Goal: Transaction & Acquisition: Purchase product/service

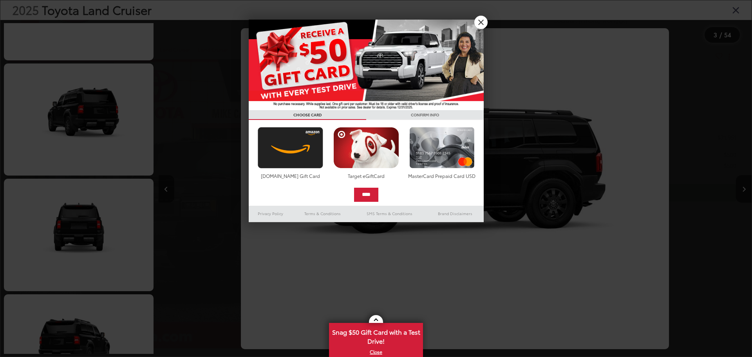
scroll to position [812, 0]
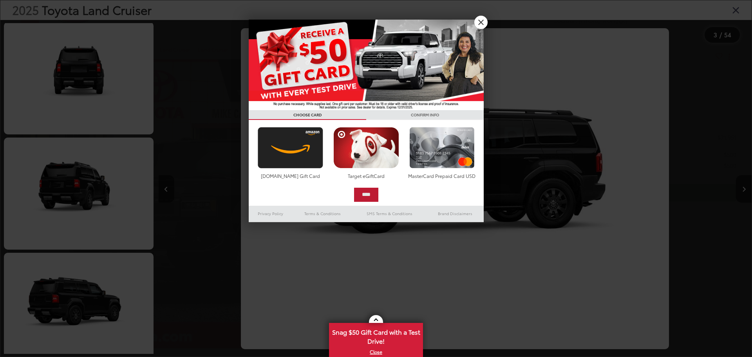
click at [371, 188] on input "****" at bounding box center [366, 195] width 24 height 14
click at [485, 25] on link "X" at bounding box center [480, 22] width 13 height 13
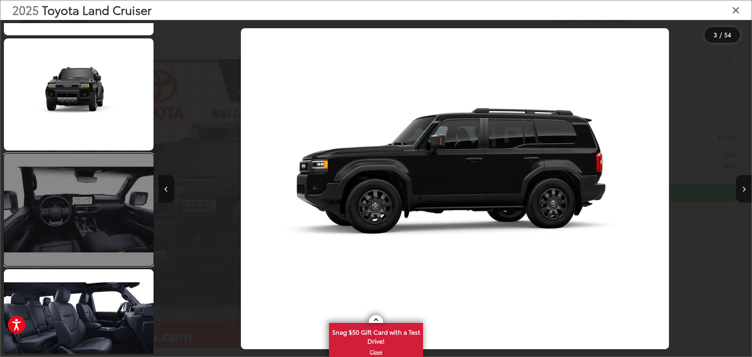
click at [94, 226] on link at bounding box center [79, 210] width 150 height 112
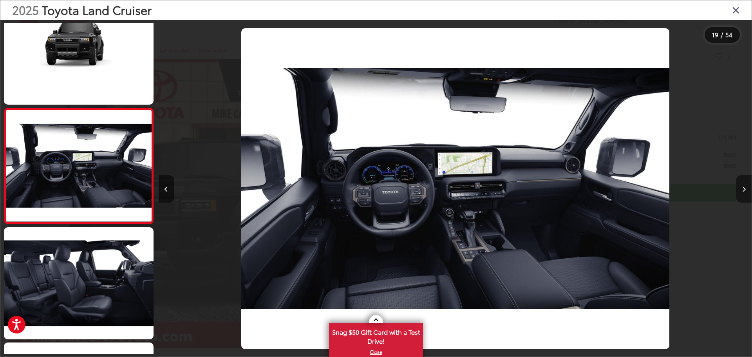
click at [744, 185] on button "Next image" at bounding box center [744, 188] width 16 height 27
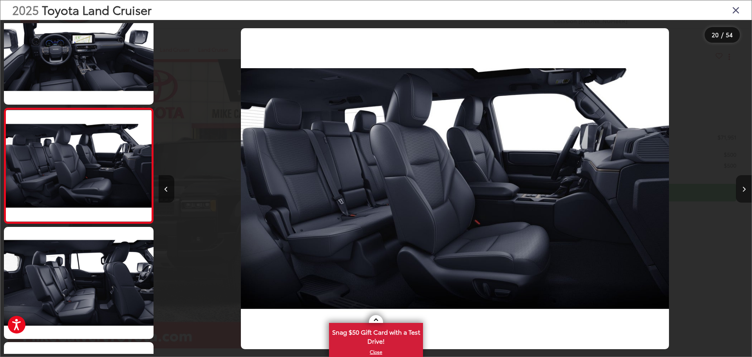
click at [744, 185] on button "Next image" at bounding box center [744, 188] width 16 height 27
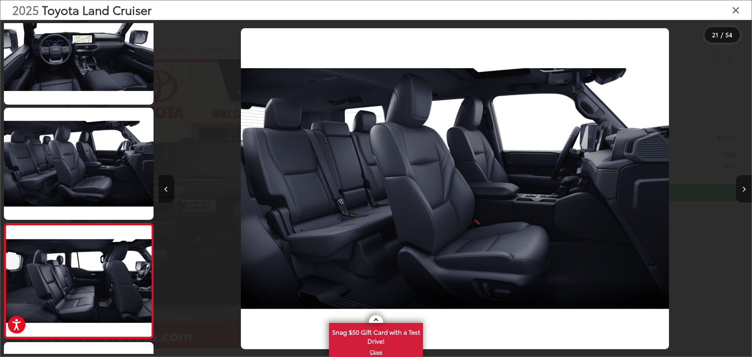
scroll to position [2221, 0]
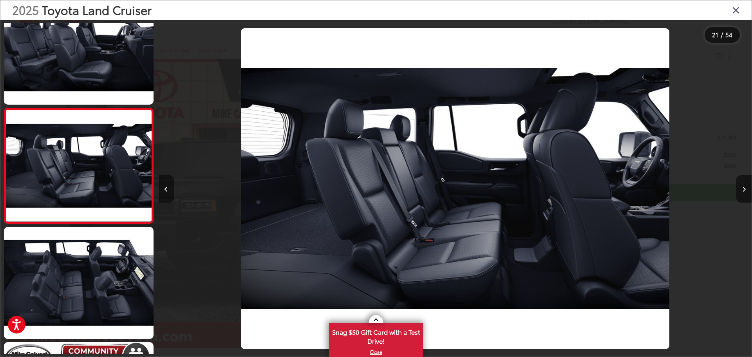
click at [165, 186] on icon "Previous image" at bounding box center [167, 188] width 4 height 5
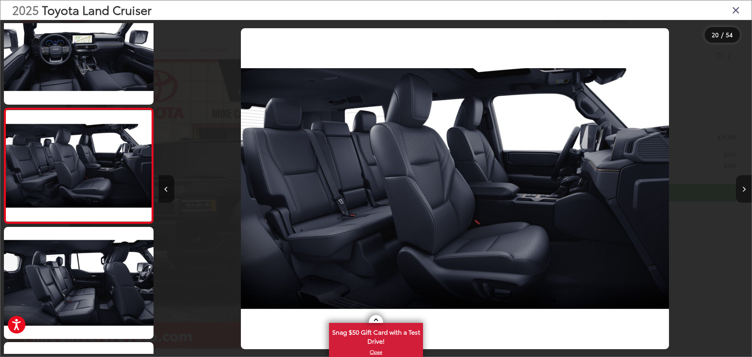
click at [740, 190] on button "Next image" at bounding box center [744, 188] width 16 height 27
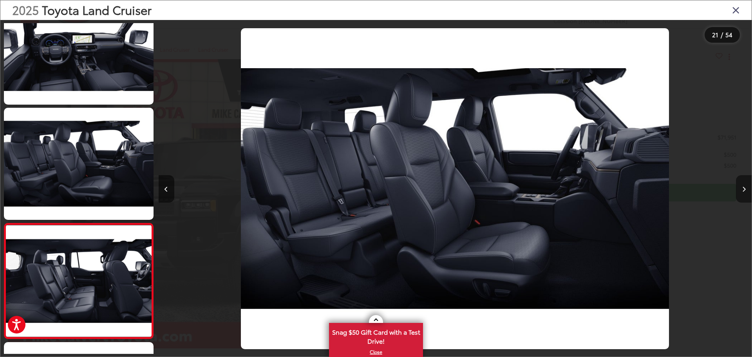
scroll to position [2221, 0]
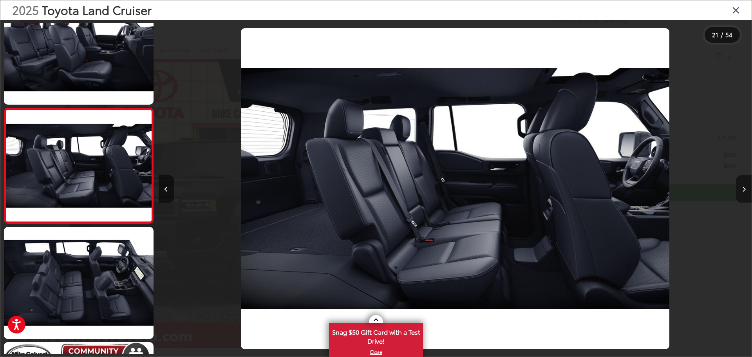
click at [740, 190] on button "Next image" at bounding box center [744, 188] width 16 height 27
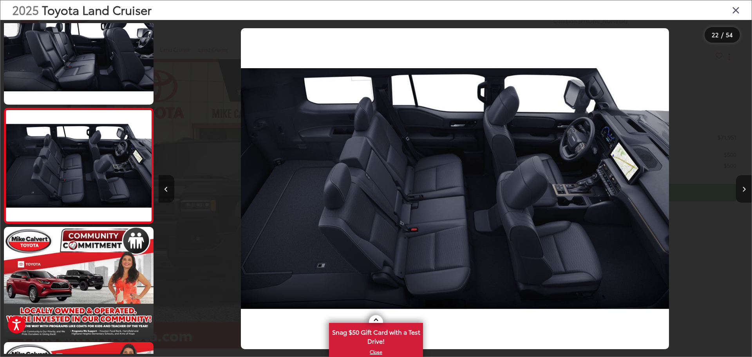
click at [746, 189] on button "Next image" at bounding box center [744, 188] width 16 height 27
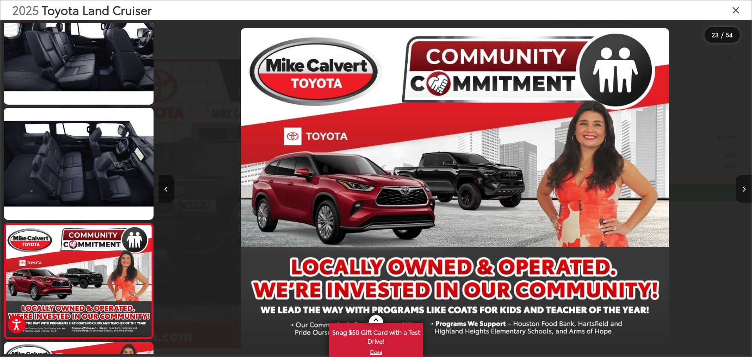
scroll to position [2451, 0]
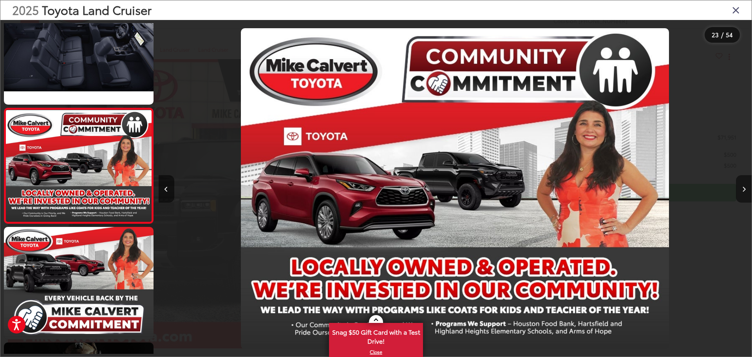
click at [746, 189] on button "Next image" at bounding box center [744, 188] width 16 height 27
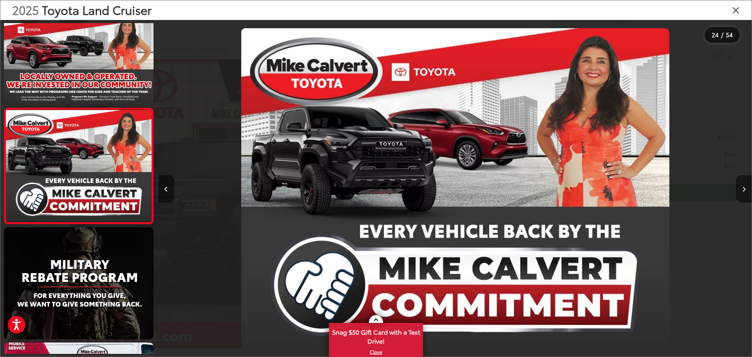
click at [746, 189] on button "Next image" at bounding box center [744, 188] width 16 height 27
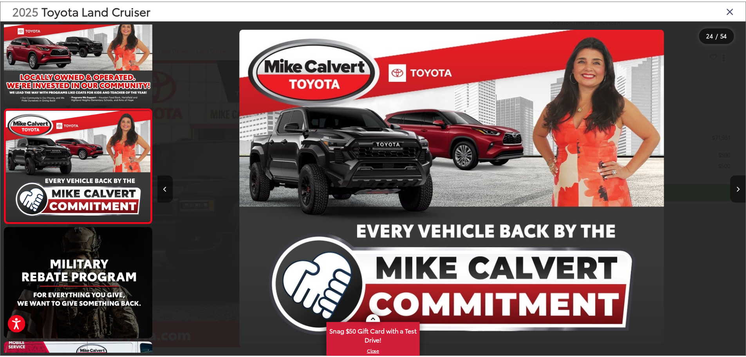
scroll to position [2682, 0]
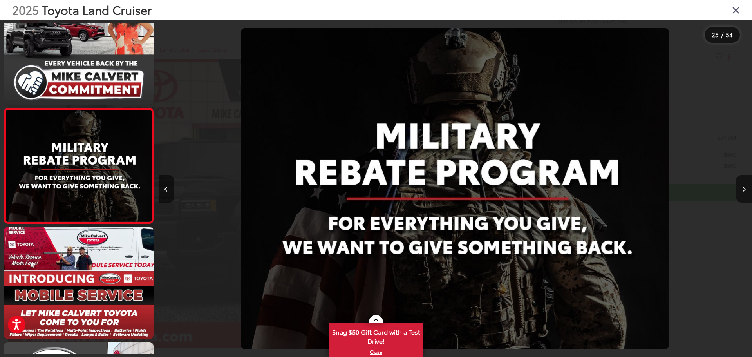
click at [738, 7] on icon "Close gallery" at bounding box center [736, 10] width 8 height 10
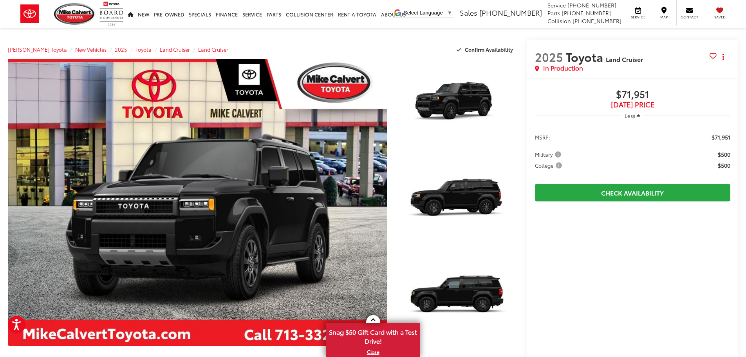
click at [562, 165] on span "College" at bounding box center [549, 165] width 29 height 8
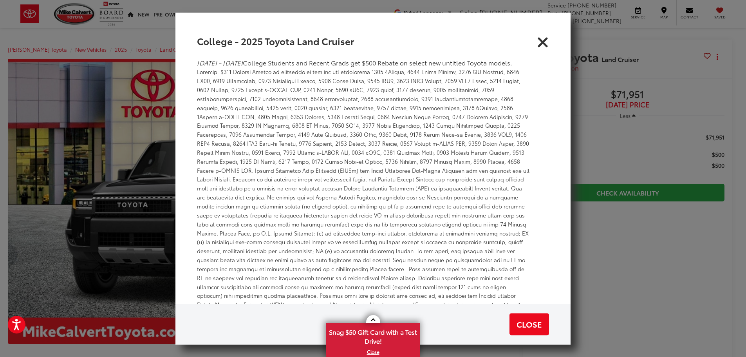
click at [543, 40] on icon "Close" at bounding box center [543, 40] width 13 height 13
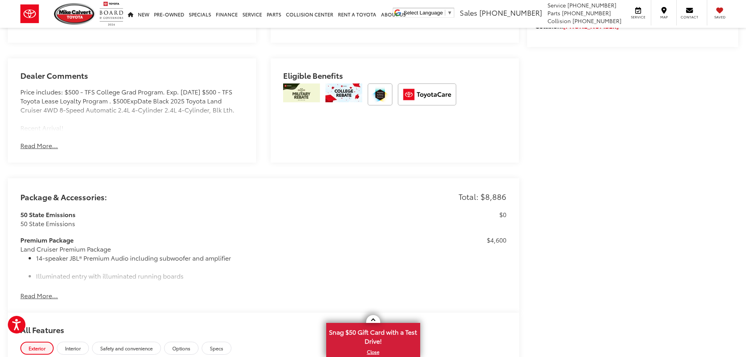
scroll to position [588, 0]
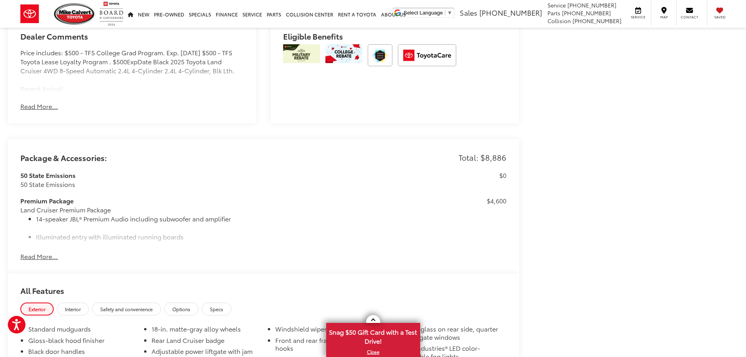
click at [38, 252] on button "Read More..." at bounding box center [39, 256] width 38 height 9
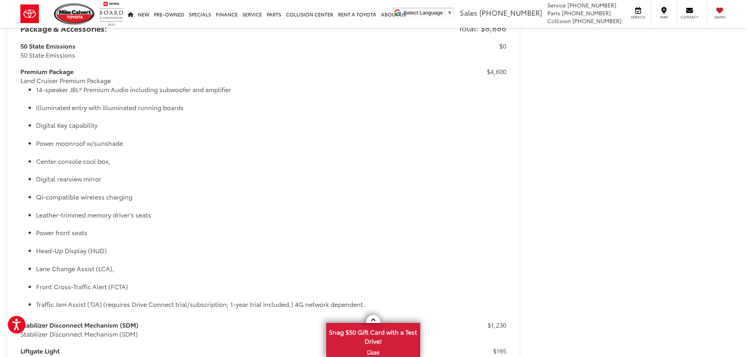
scroll to position [560, 0]
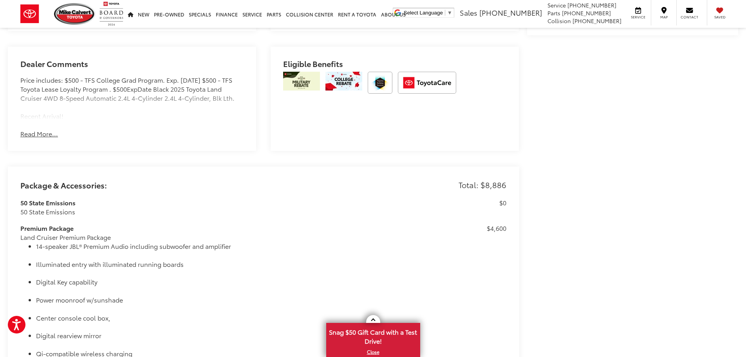
drag, startPoint x: 527, startPoint y: 177, endPoint x: 439, endPoint y: 185, distance: 88.4
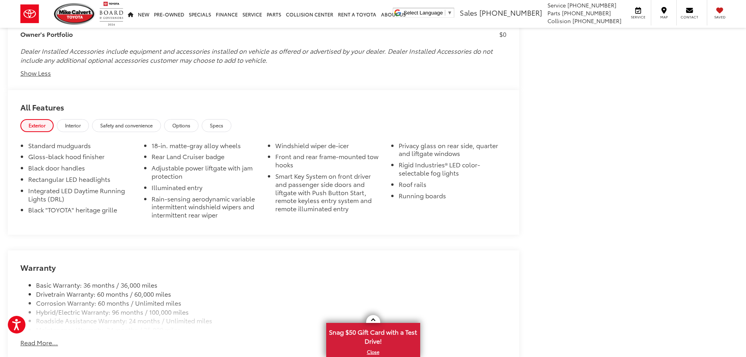
scroll to position [1540, 0]
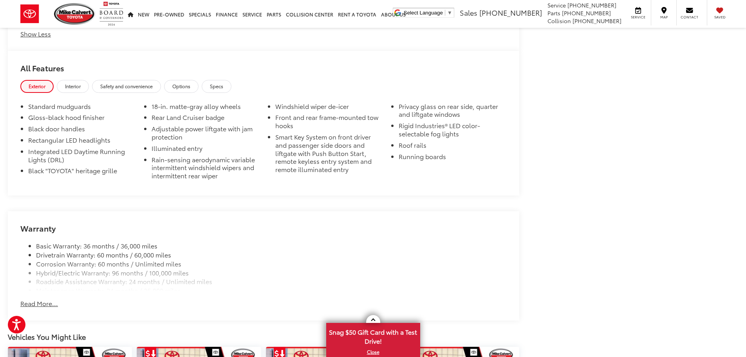
click at [52, 301] on button "Read More..." at bounding box center [39, 303] width 38 height 9
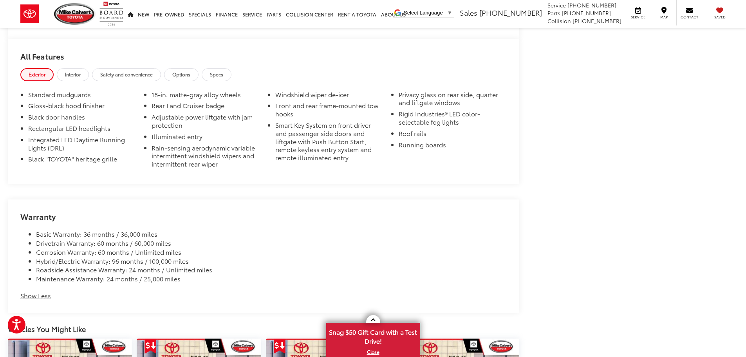
scroll to position [1356, 0]
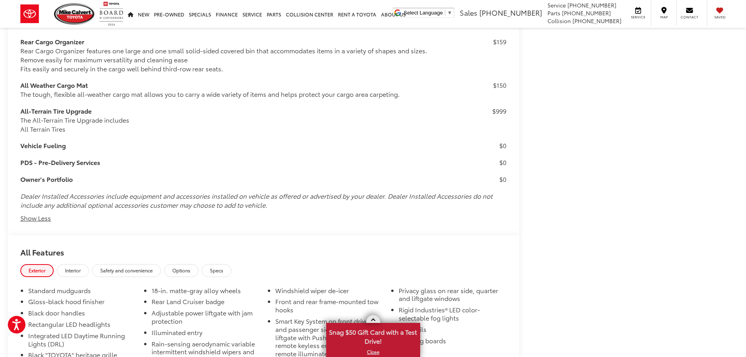
click at [371, 317] on link at bounding box center [373, 319] width 14 height 8
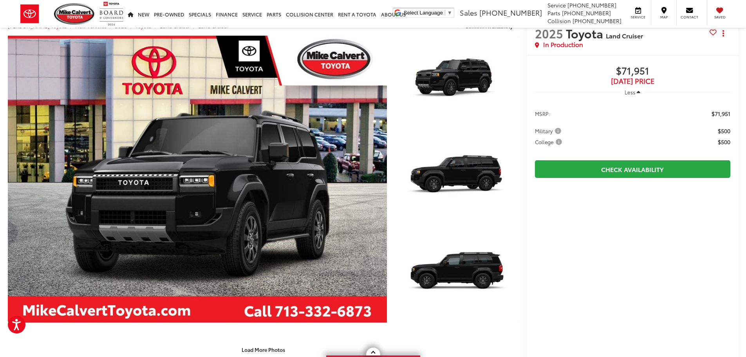
scroll to position [0, 0]
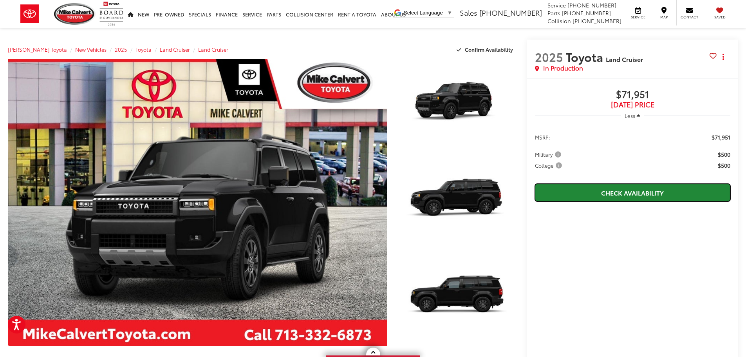
click at [619, 194] on link "Check Availability" at bounding box center [633, 193] width 196 height 18
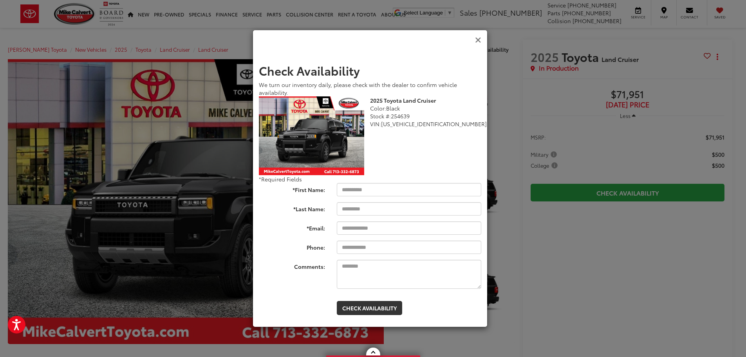
click at [478, 39] on icon "Close" at bounding box center [478, 40] width 6 height 8
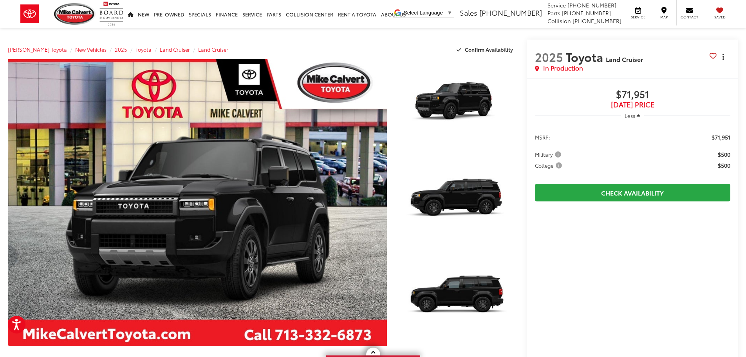
click at [723, 57] on icon "dropdown dots" at bounding box center [724, 57] width 2 height 2
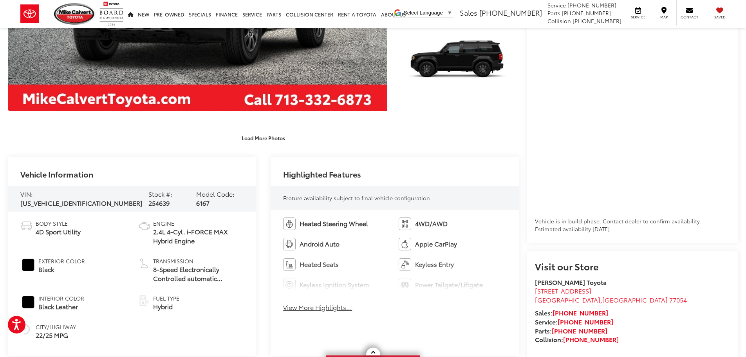
scroll to position [274, 0]
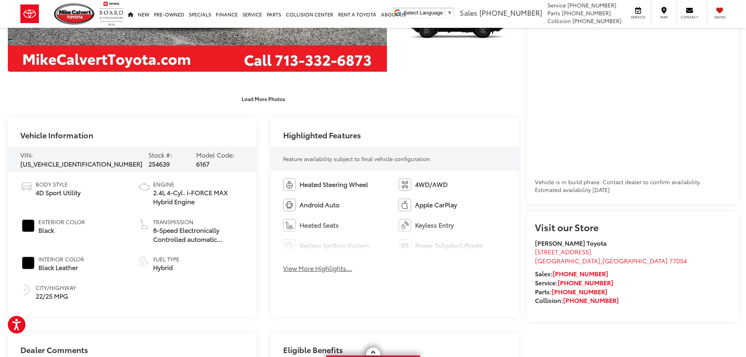
click at [335, 265] on button "View More Highlights..." at bounding box center [317, 268] width 69 height 9
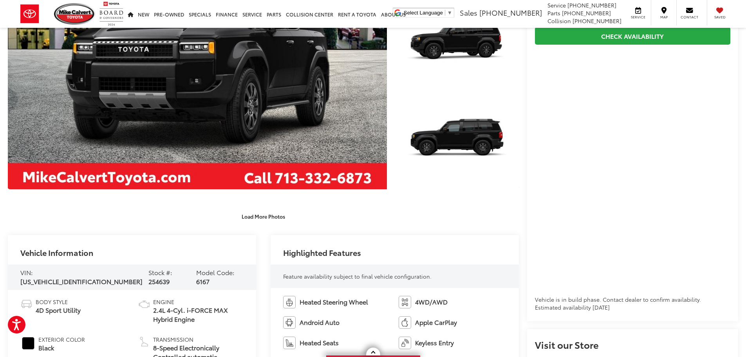
scroll to position [39, 0]
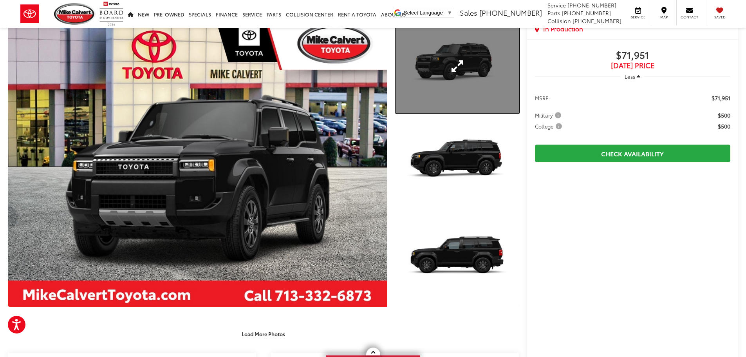
click at [463, 78] on link "Expand Photo 1" at bounding box center [458, 66] width 124 height 93
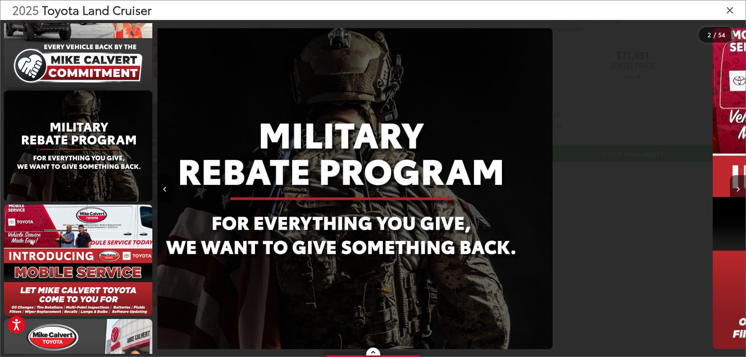
scroll to position [0, 593]
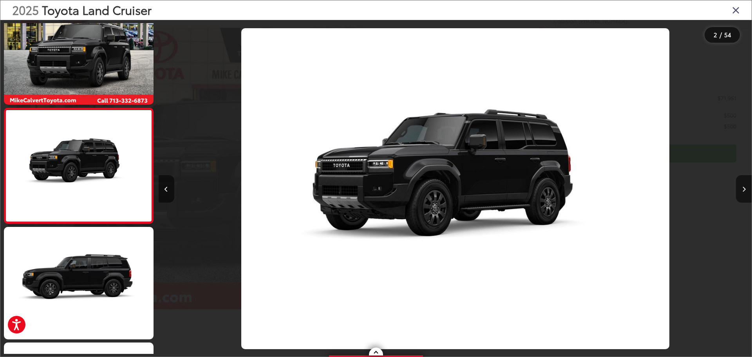
click at [741, 8] on div "2025 Toyota Land Cruiser" at bounding box center [375, 10] width 751 height 20
click at [739, 8] on icon "Close gallery" at bounding box center [736, 10] width 8 height 10
